Goal: Find specific page/section: Find specific page/section

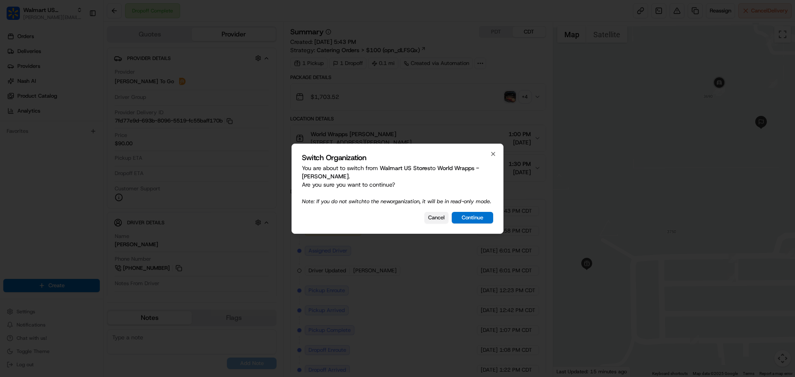
click at [443, 221] on button "Cancel" at bounding box center [436, 218] width 24 height 12
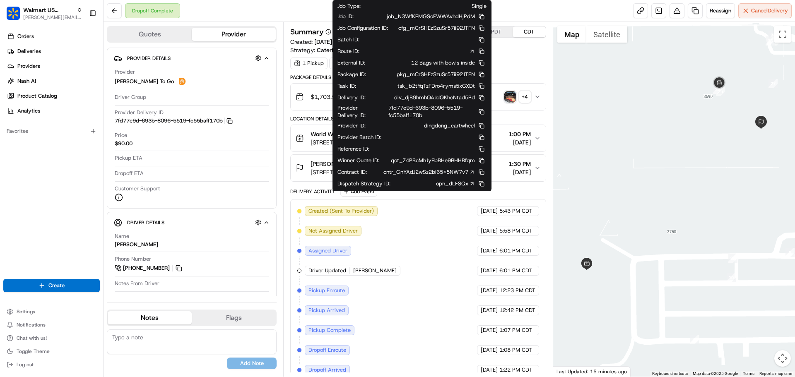
click at [471, 173] on icon at bounding box center [472, 172] width 2 height 2
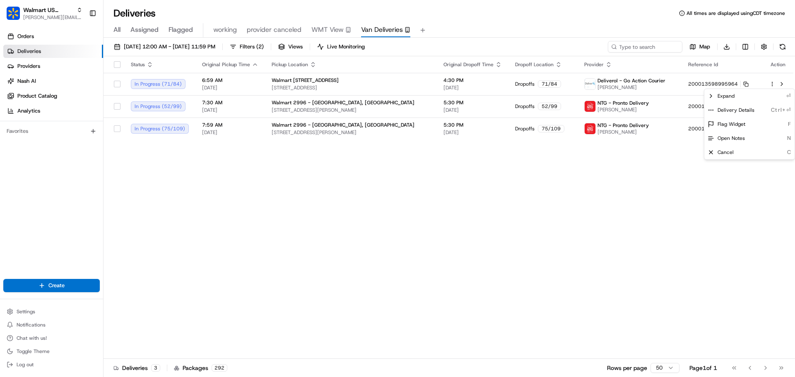
click at [54, 21] on html "Walmart US Stores [PERSON_NAME][EMAIL_ADDRESS][DOMAIN_NAME] Toggle Sidebar Orde…" at bounding box center [397, 188] width 795 height 377
click at [51, 19] on span "[PERSON_NAME][EMAIL_ADDRESS][DOMAIN_NAME]" at bounding box center [52, 17] width 59 height 7
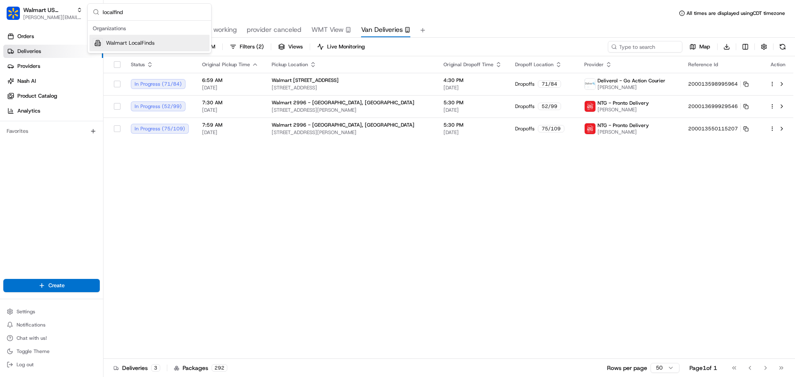
type input "localfind"
click at [128, 43] on span "Walmart LocalFinds" at bounding box center [130, 42] width 48 height 7
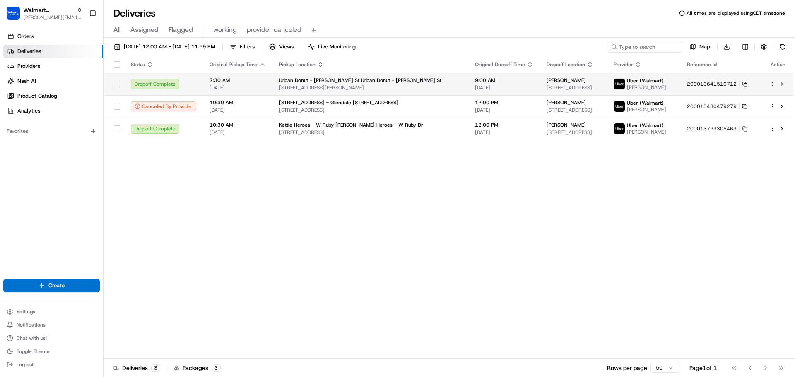
click at [389, 84] on div "Urban Donut - Allen St Urban Donut - Allen St 2805 Allen St, Dallas, TX, 75204,…" at bounding box center [370, 84] width 183 height 14
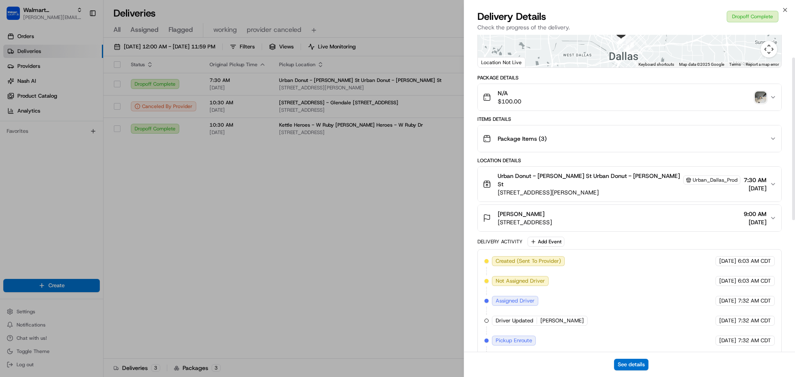
scroll to position [124, 0]
click at [611, 176] on span "Urban Donut - Allen St Urban Donut - Allen St" at bounding box center [590, 179] width 184 height 17
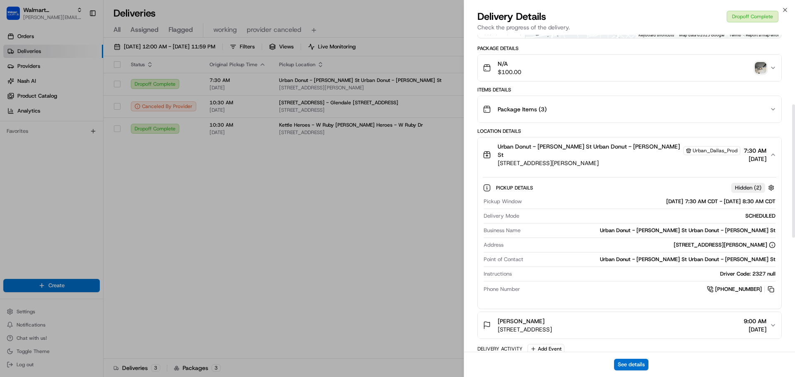
scroll to position [166, 0]
